Goal: Find specific page/section

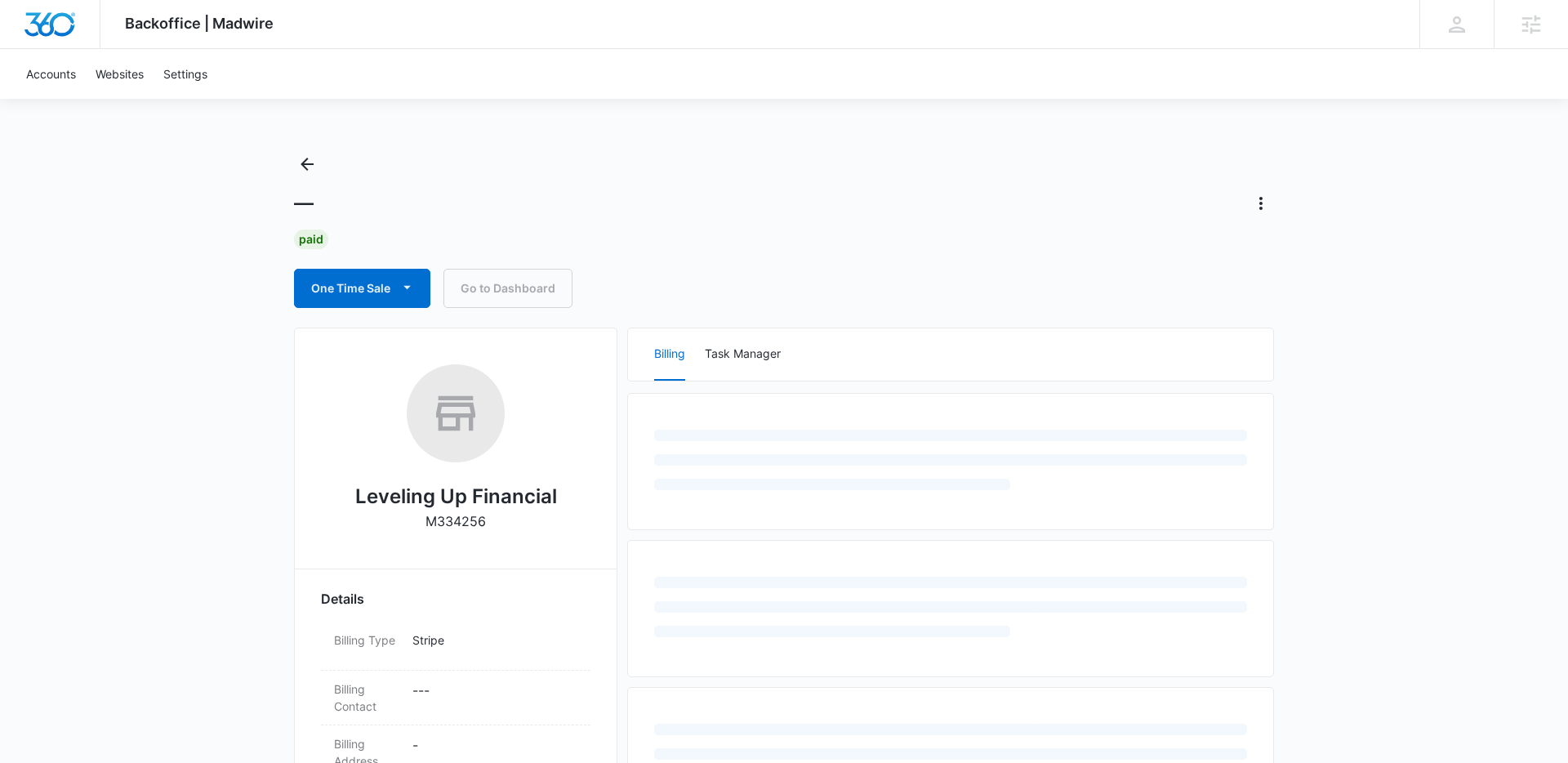
click at [488, 283] on link "Go to Dashboard" at bounding box center [508, 288] width 129 height 39
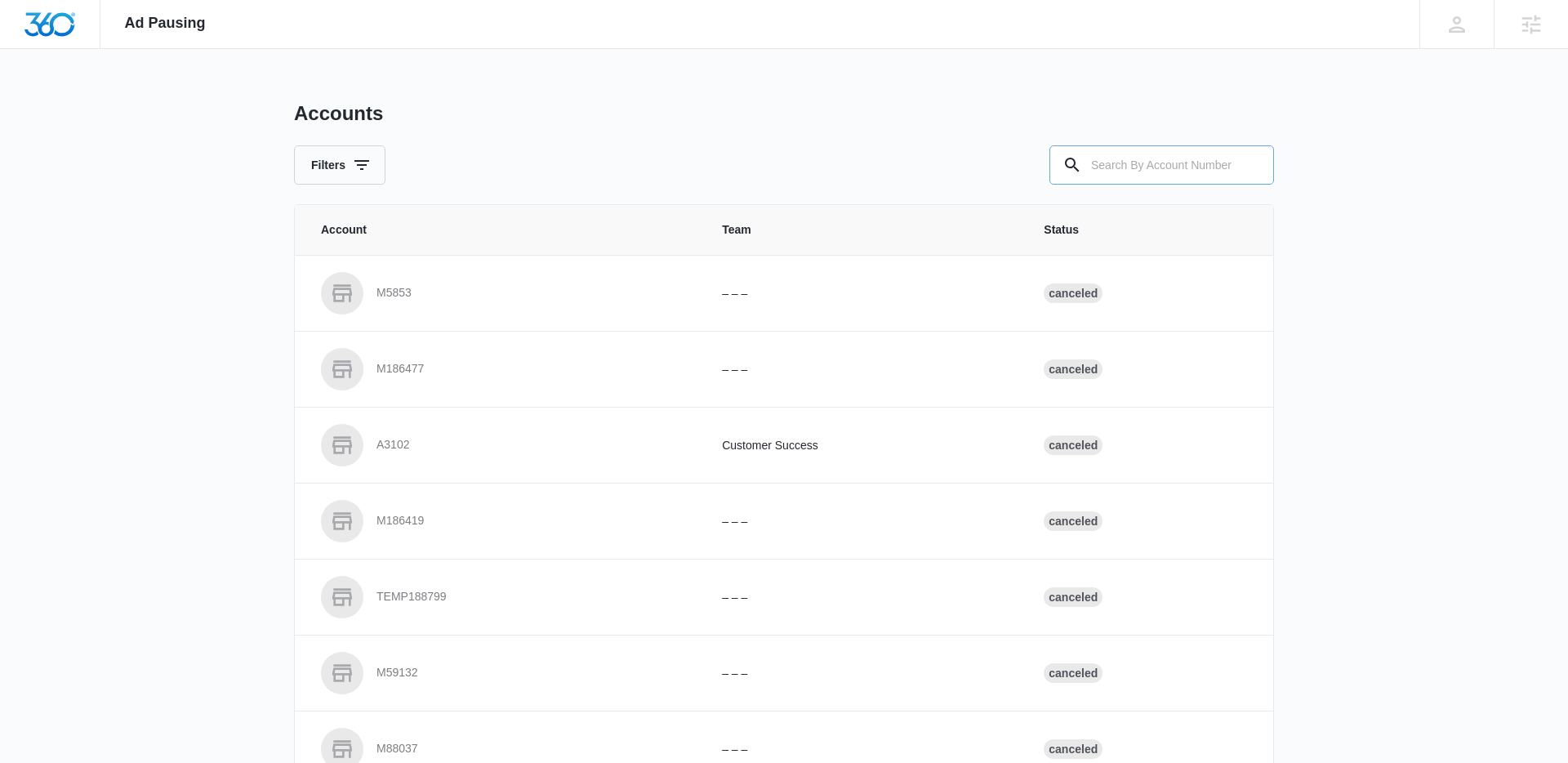
click at [1086, 173] on input "text" at bounding box center [1161, 164] width 224 height 39
type input "m336303"
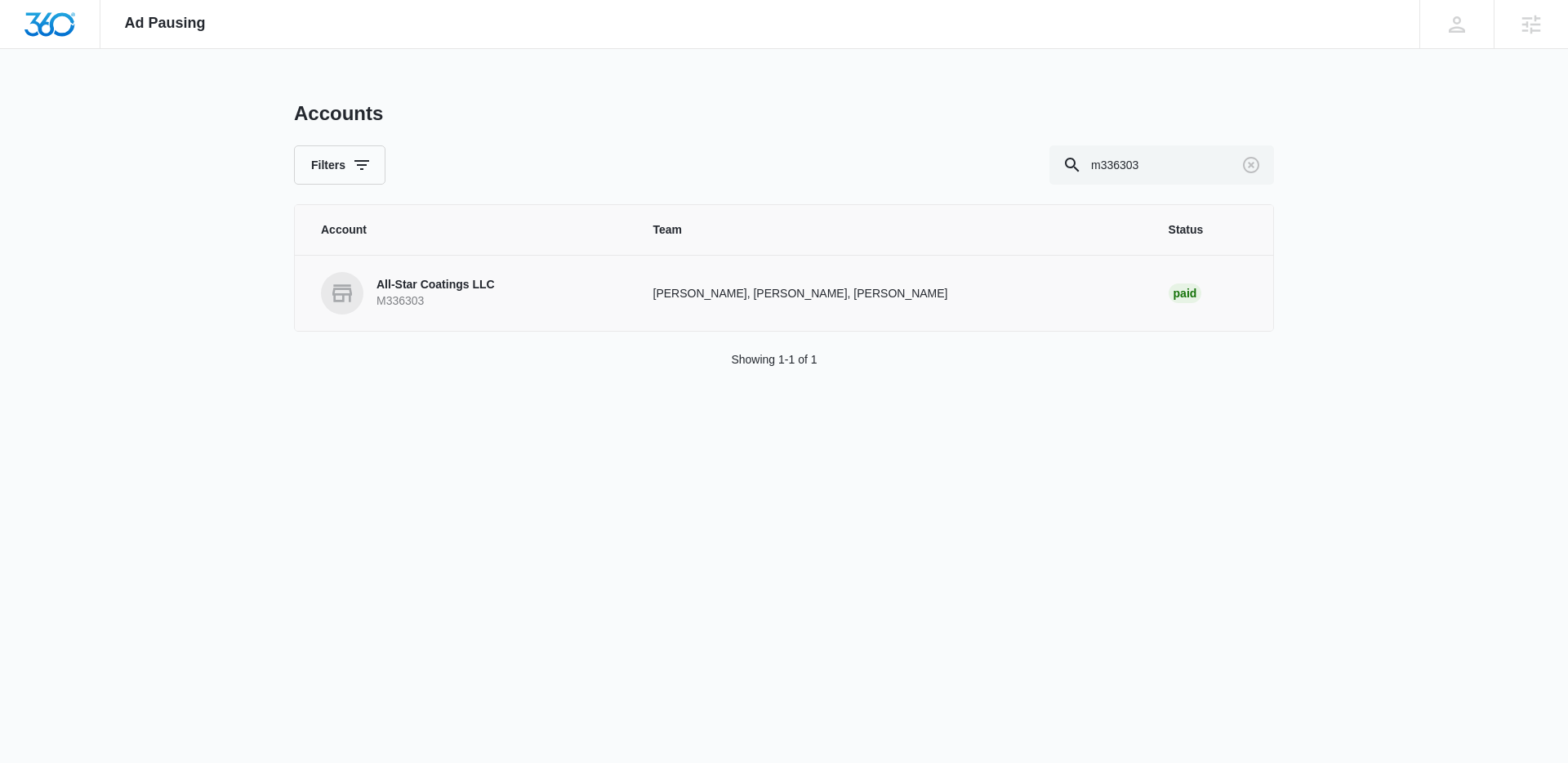
click at [434, 282] on p "All-Star Coatings LLC" at bounding box center [435, 285] width 118 height 17
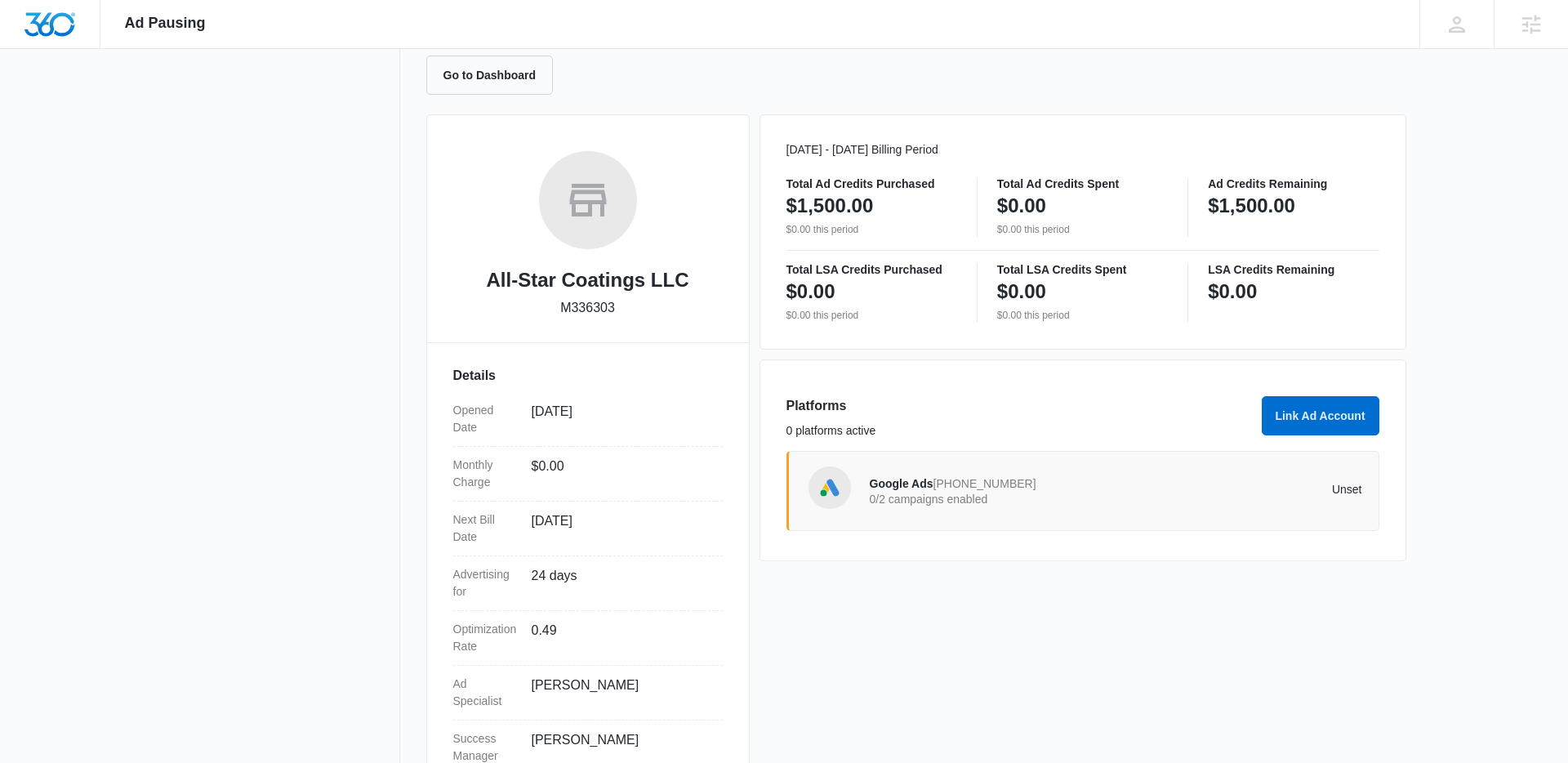
scroll to position [221, 0]
